Goal: Task Accomplishment & Management: Use online tool/utility

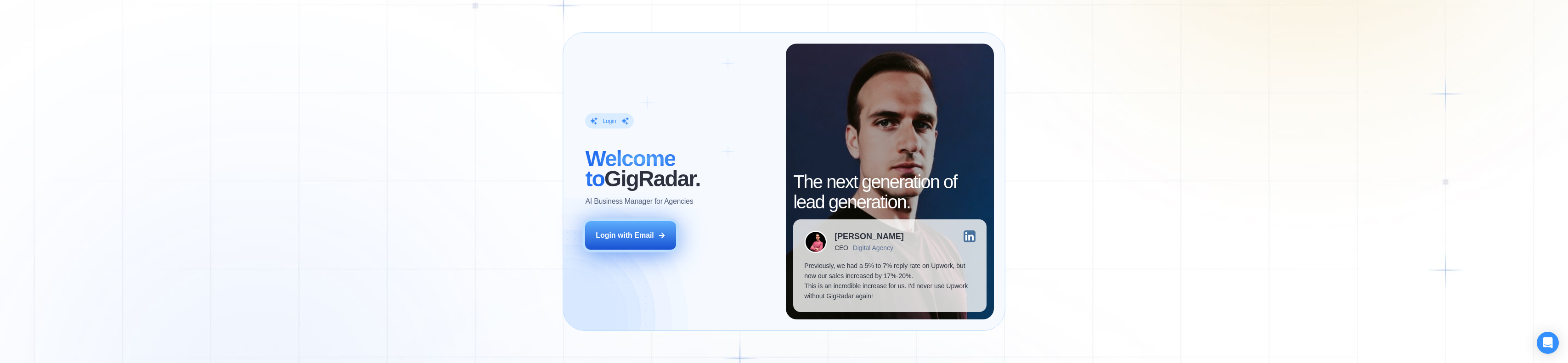
click at [615, 241] on button "Login with Email" at bounding box center [630, 235] width 91 height 29
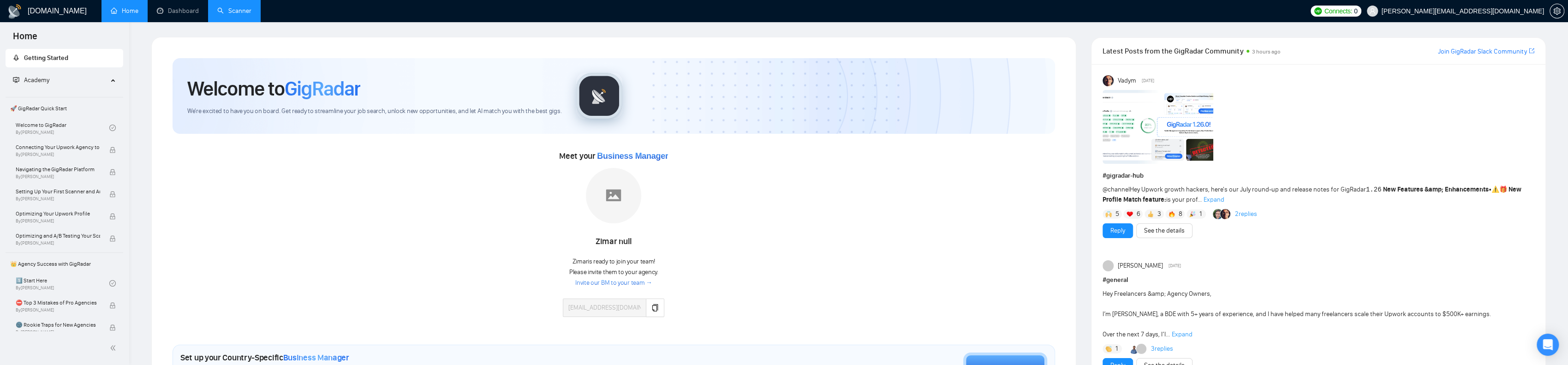
click at [236, 12] on link "Scanner" at bounding box center [234, 10] width 34 height 8
